Goal: Entertainment & Leisure: Consume media (video, audio)

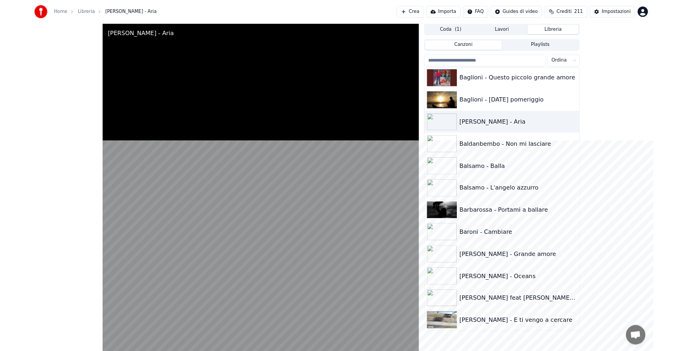
scroll to position [516, 0]
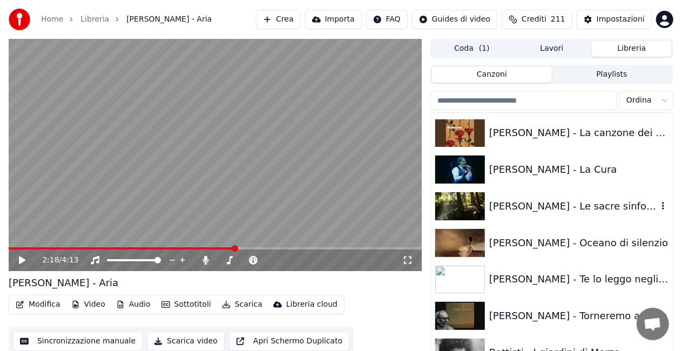
scroll to position [1080, 0]
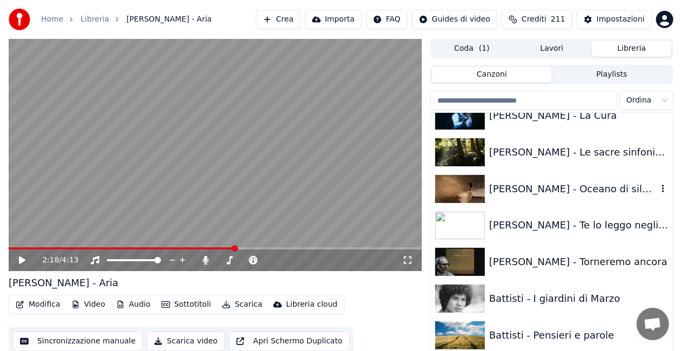
click at [563, 194] on div "[PERSON_NAME] - Oceano di silenzio" at bounding box center [573, 188] width 168 height 15
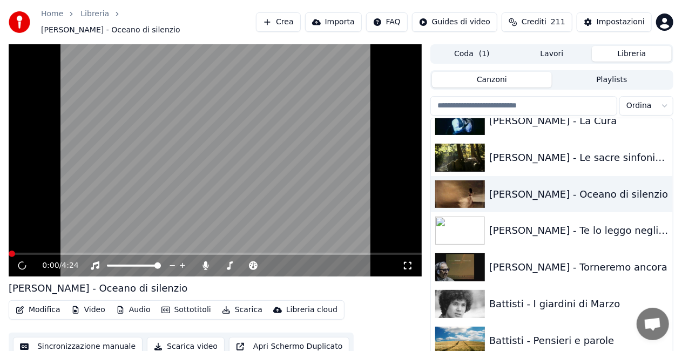
click at [406, 261] on icon at bounding box center [407, 265] width 11 height 9
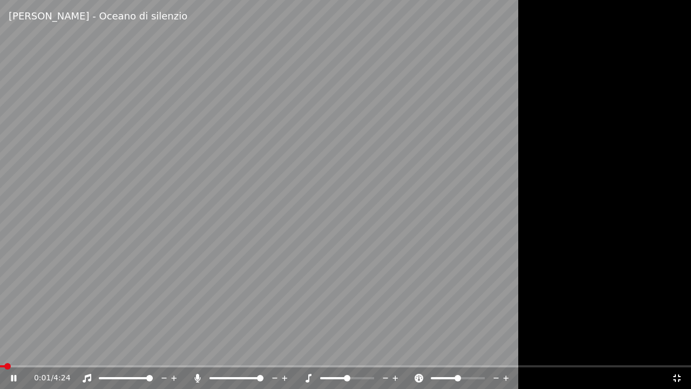
click at [196, 377] on icon at bounding box center [197, 378] width 6 height 9
click at [355, 160] on video at bounding box center [345, 194] width 691 height 389
click at [338, 287] on video at bounding box center [345, 194] width 691 height 389
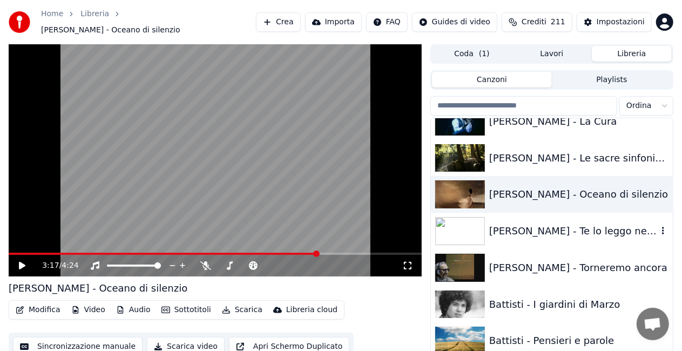
click at [567, 224] on div "[PERSON_NAME] - Te lo leggo negli occhi" at bounding box center [573, 231] width 168 height 15
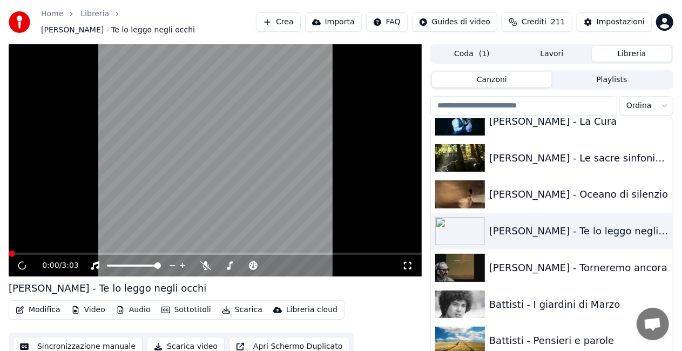
click at [409, 261] on icon at bounding box center [407, 265] width 11 height 9
click at [127, 253] on span at bounding box center [68, 254] width 119 height 2
click at [23, 262] on icon at bounding box center [29, 265] width 25 height 9
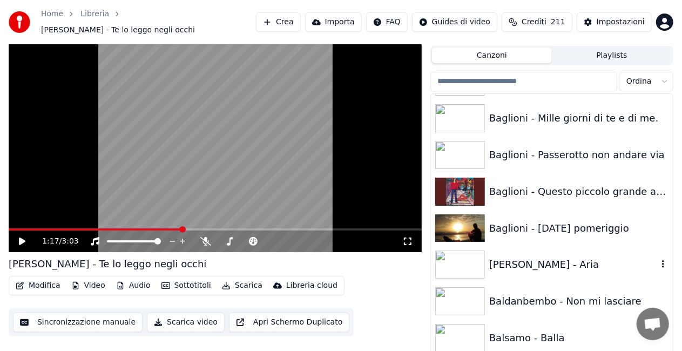
scroll to position [432, 0]
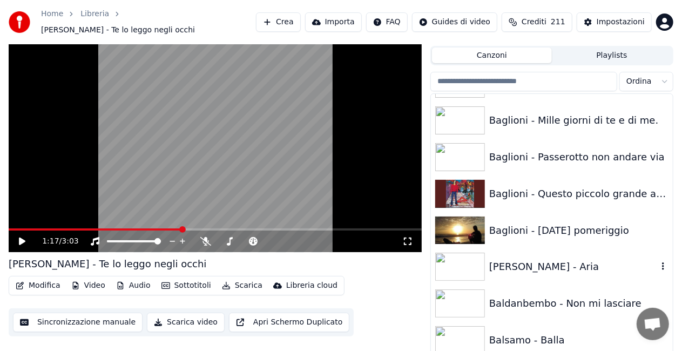
click at [522, 259] on div "[PERSON_NAME] - Aria" at bounding box center [573, 266] width 168 height 15
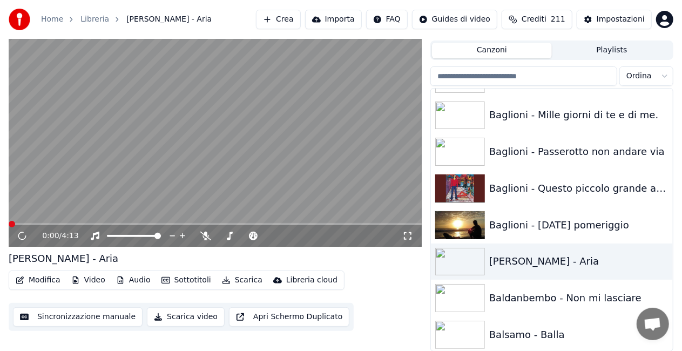
click at [406, 232] on icon at bounding box center [407, 236] width 11 height 9
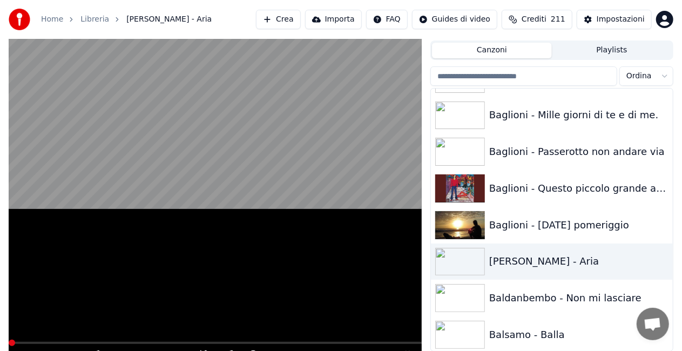
scroll to position [15, 0]
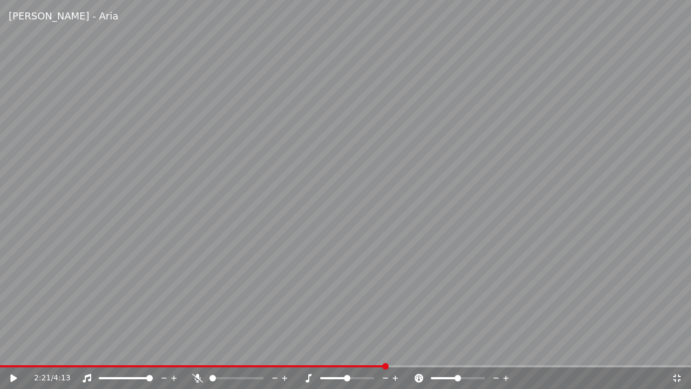
click at [679, 380] on icon at bounding box center [677, 378] width 8 height 8
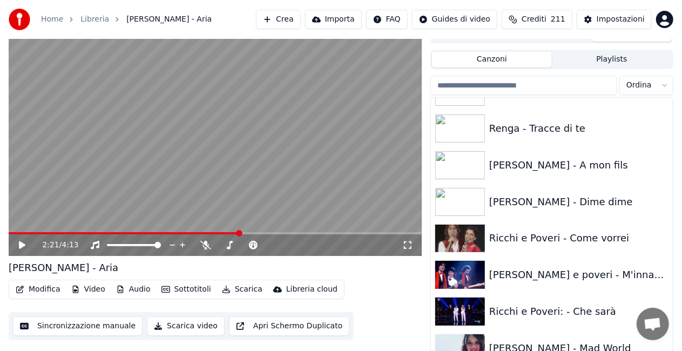
scroll to position [11458, 0]
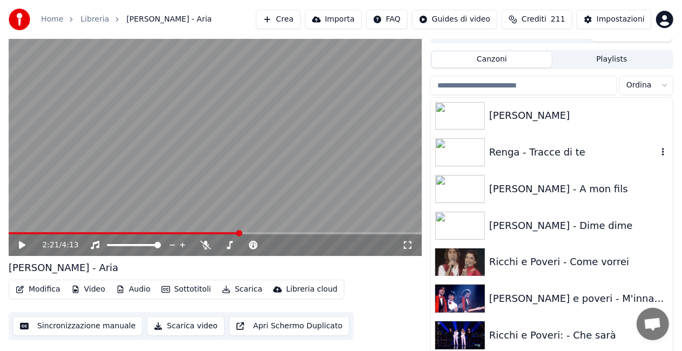
click at [551, 152] on div "Renga - Tracce di te" at bounding box center [573, 152] width 168 height 15
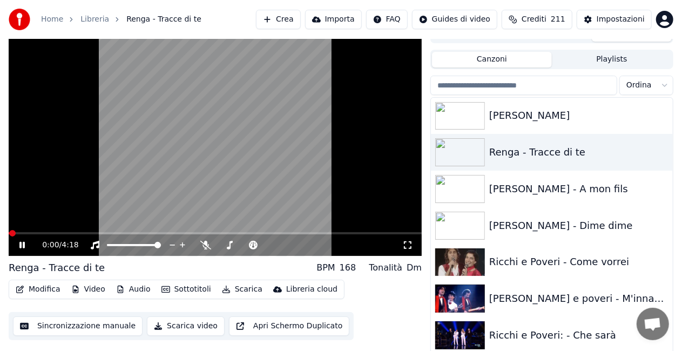
click at [409, 245] on icon at bounding box center [407, 245] width 11 height 9
click at [200, 152] on video at bounding box center [215, 140] width 413 height 232
click at [414, 250] on div "1:30 / 4:18" at bounding box center [215, 245] width 404 height 11
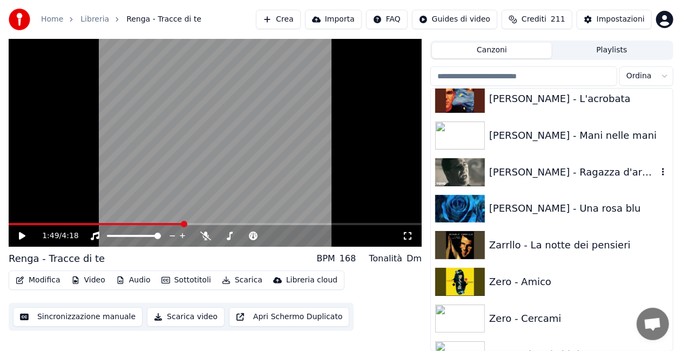
scroll to position [14752, 0]
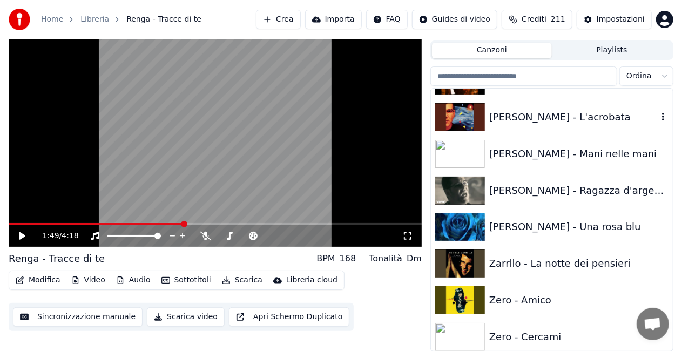
click at [545, 127] on div "[PERSON_NAME] - L'acrobata" at bounding box center [552, 117] width 242 height 37
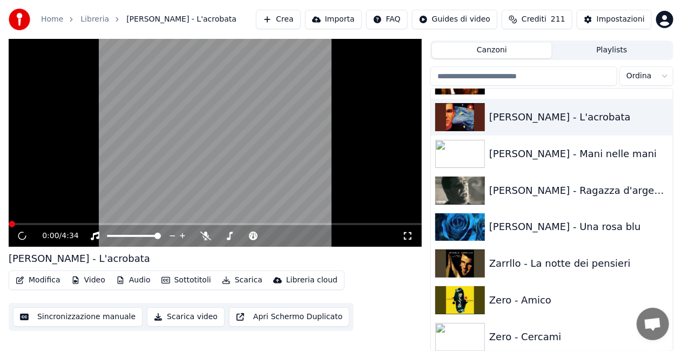
click at [411, 236] on icon at bounding box center [407, 236] width 11 height 9
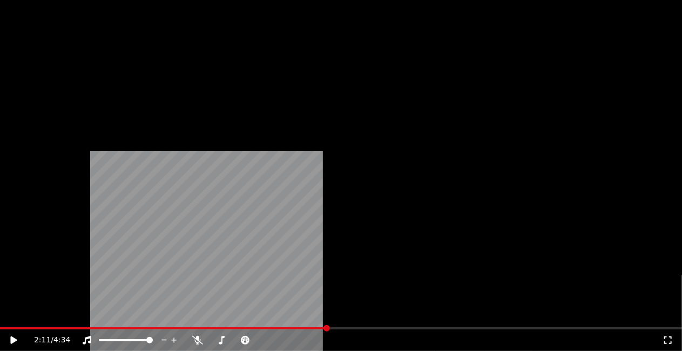
scroll to position [12376, 0]
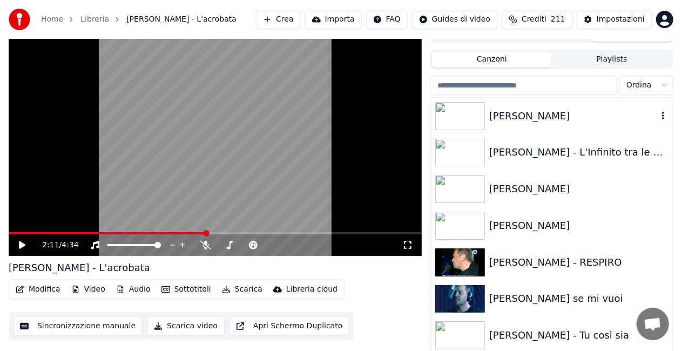
drag, startPoint x: 563, startPoint y: 111, endPoint x: 539, endPoint y: 113, distance: 23.8
click at [561, 109] on div "[PERSON_NAME]" at bounding box center [573, 116] width 168 height 15
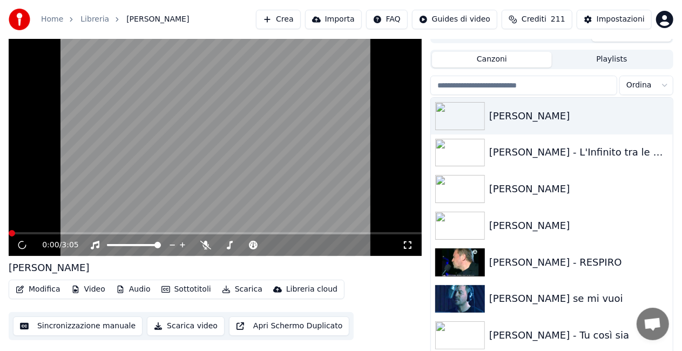
click at [405, 248] on icon at bounding box center [408, 245] width 8 height 8
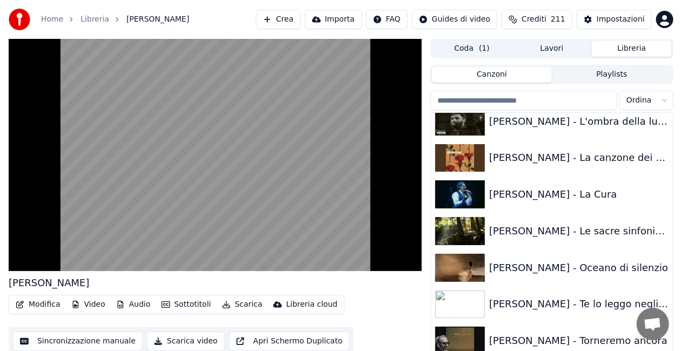
scroll to position [1028, 0]
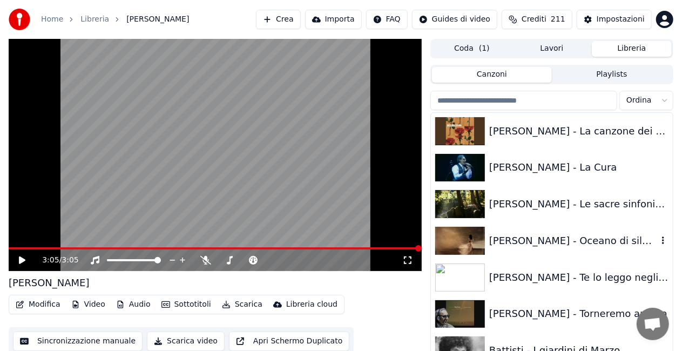
click at [565, 235] on div "[PERSON_NAME] - Oceano di silenzio" at bounding box center [573, 240] width 168 height 15
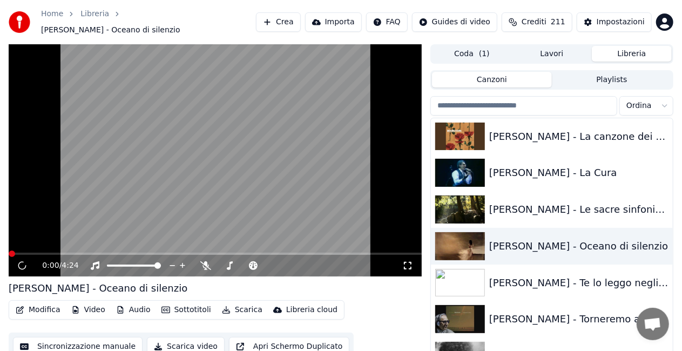
click at [404, 261] on icon at bounding box center [407, 265] width 11 height 9
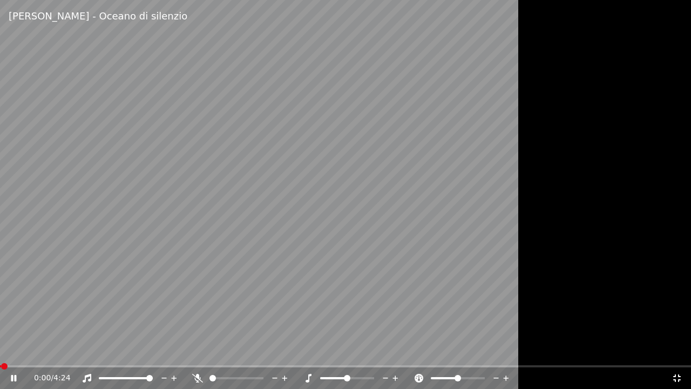
click at [285, 172] on video at bounding box center [345, 194] width 691 height 389
click at [275, 177] on video at bounding box center [345, 194] width 691 height 389
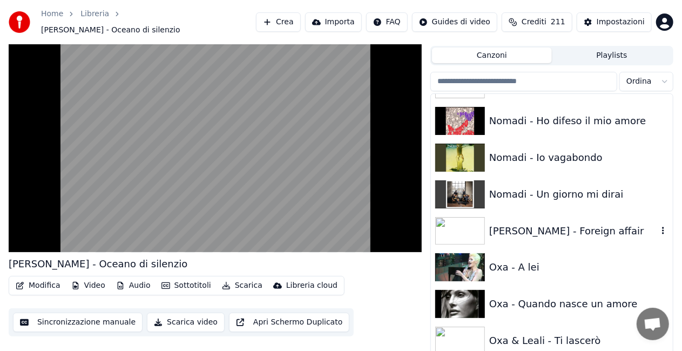
scroll to position [9831, 0]
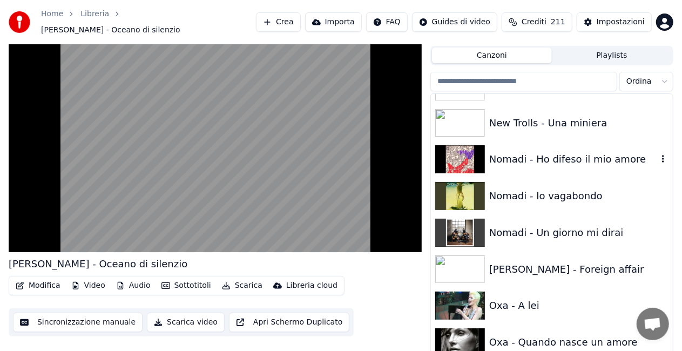
drag, startPoint x: 563, startPoint y: 157, endPoint x: 527, endPoint y: 161, distance: 35.9
click at [564, 157] on div "Nomadi - Ho difeso il mio amore" at bounding box center [573, 159] width 168 height 15
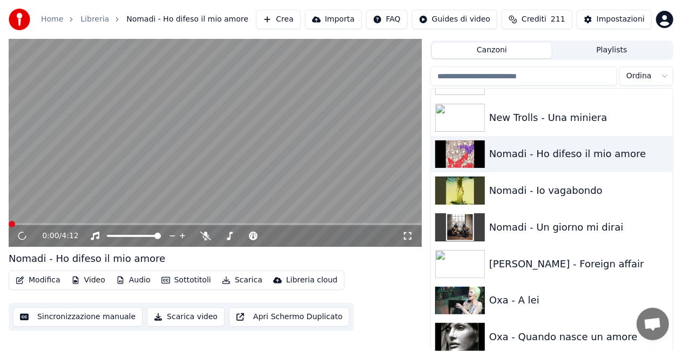
click at [402, 235] on div "0:00 / 4:12" at bounding box center [222, 236] width 360 height 11
click at [406, 237] on icon at bounding box center [407, 236] width 11 height 9
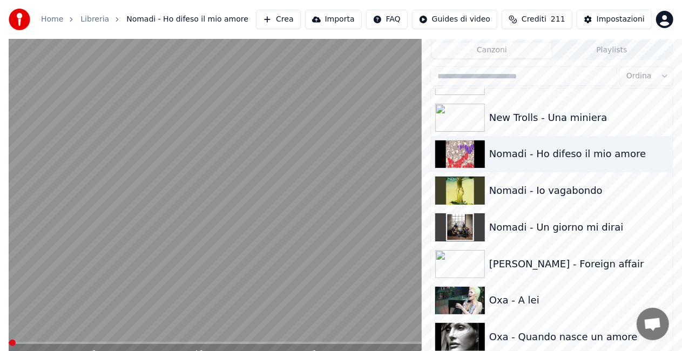
scroll to position [15, 0]
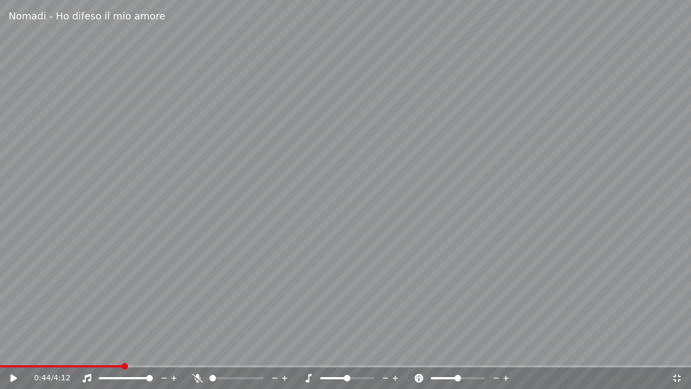
click at [193, 377] on icon at bounding box center [197, 378] width 11 height 9
click at [200, 374] on icon at bounding box center [197, 378] width 11 height 9
click at [218, 300] on video at bounding box center [345, 194] width 691 height 389
